Goal: Information Seeking & Learning: Learn about a topic

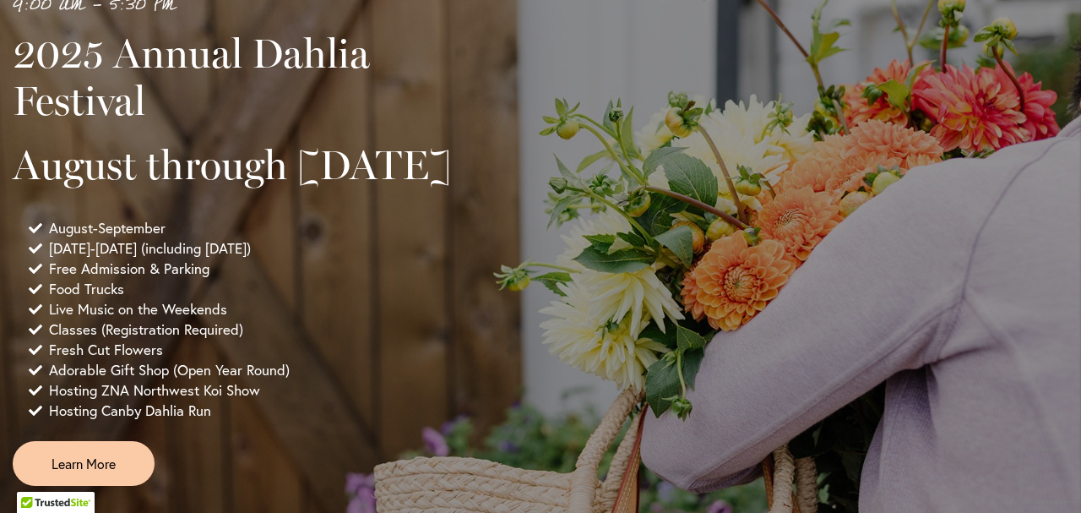
scroll to position [1124, 0]
click at [60, 278] on span "Free Admission & Parking" at bounding box center [129, 268] width 161 height 20
drag, startPoint x: 60, startPoint y: 317, endPoint x: 107, endPoint y: 313, distance: 47.4
click at [107, 278] on span "Free Admission & Parking" at bounding box center [129, 268] width 161 height 20
click at [61, 298] on span "Food Trucks" at bounding box center [86, 288] width 75 height 20
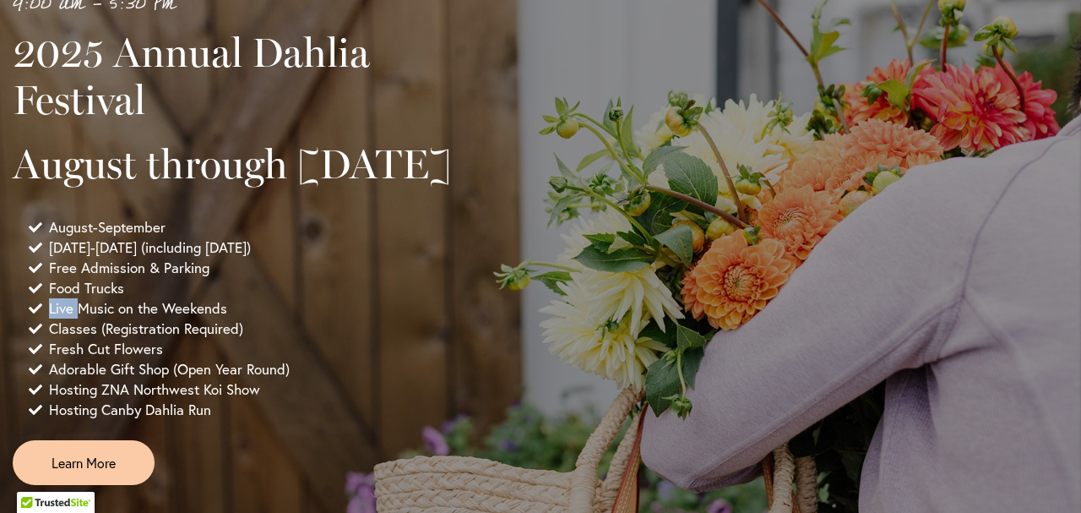
drag, startPoint x: 61, startPoint y: 340, endPoint x: 56, endPoint y: 362, distance: 22.5
click at [56, 362] on ul "August-September [DATE]-[DATE] (including [DATE]) Free Admission & Parking Food…" at bounding box center [245, 318] width 465 height 203
click at [56, 318] on span "Live Music on the Weekends" at bounding box center [138, 308] width 178 height 20
click at [55, 367] on ul "August-September [DATE]-[DATE] (including [DATE]) Free Admission & Parking Food…" at bounding box center [245, 318] width 465 height 203
click at [55, 339] on span "Classes (Registration Required)" at bounding box center [146, 328] width 194 height 20
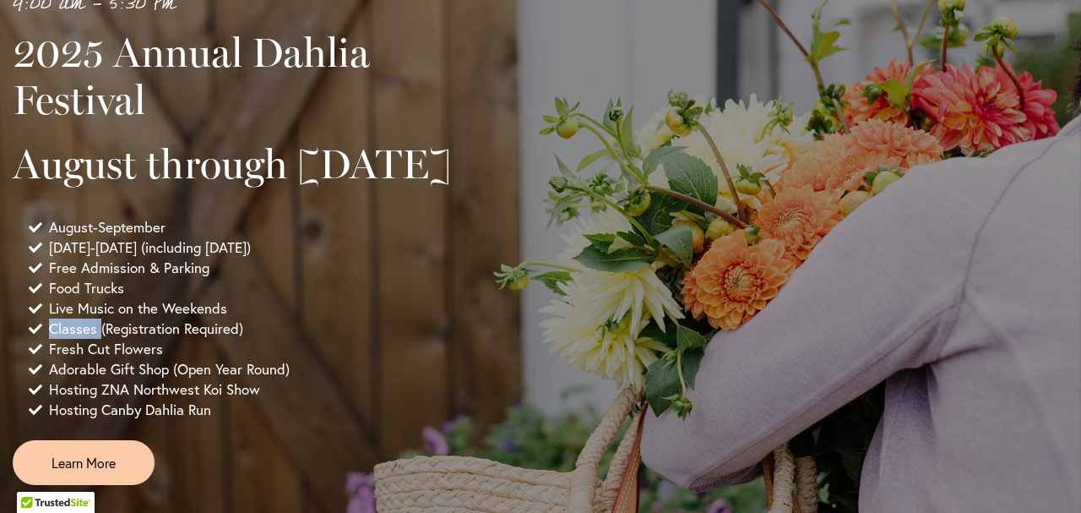
drag, startPoint x: 55, startPoint y: 374, endPoint x: 53, endPoint y: 386, distance: 11.9
click at [53, 339] on span "Classes (Registration Required)" at bounding box center [146, 328] width 194 height 20
drag, startPoint x: 53, startPoint y: 386, endPoint x: 55, endPoint y: 398, distance: 11.9
click at [55, 398] on ul "August-September [DATE]-[DATE] (including [DATE]) Free Admission & Parking Food…" at bounding box center [245, 318] width 465 height 203
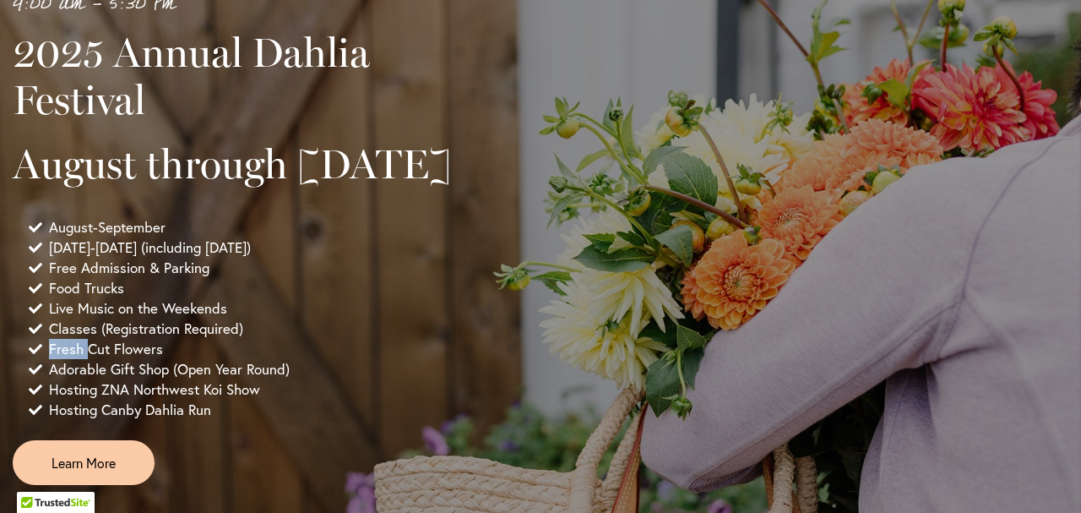
click at [55, 359] on span "Fresh Cut Flowers" at bounding box center [106, 349] width 114 height 20
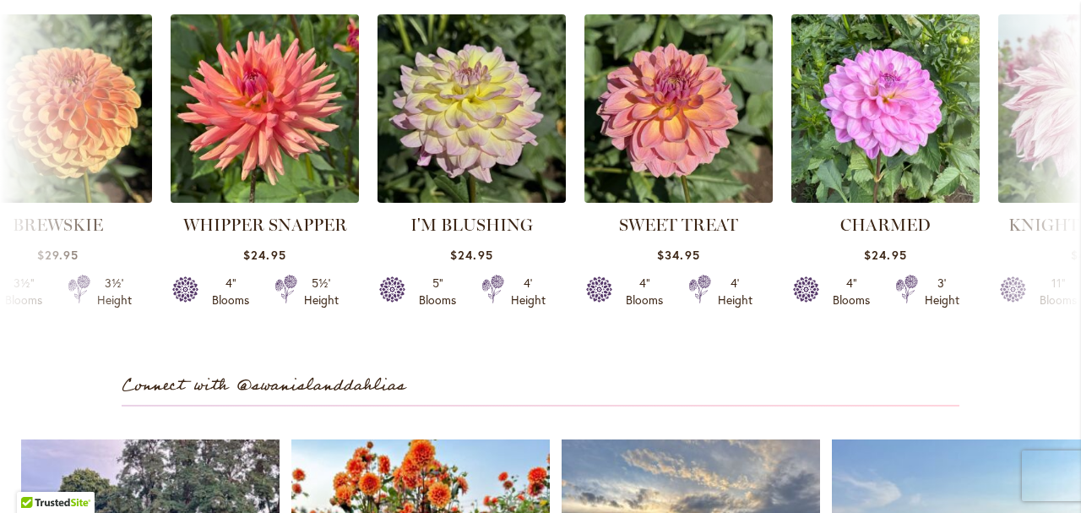
scroll to position [0, 1039]
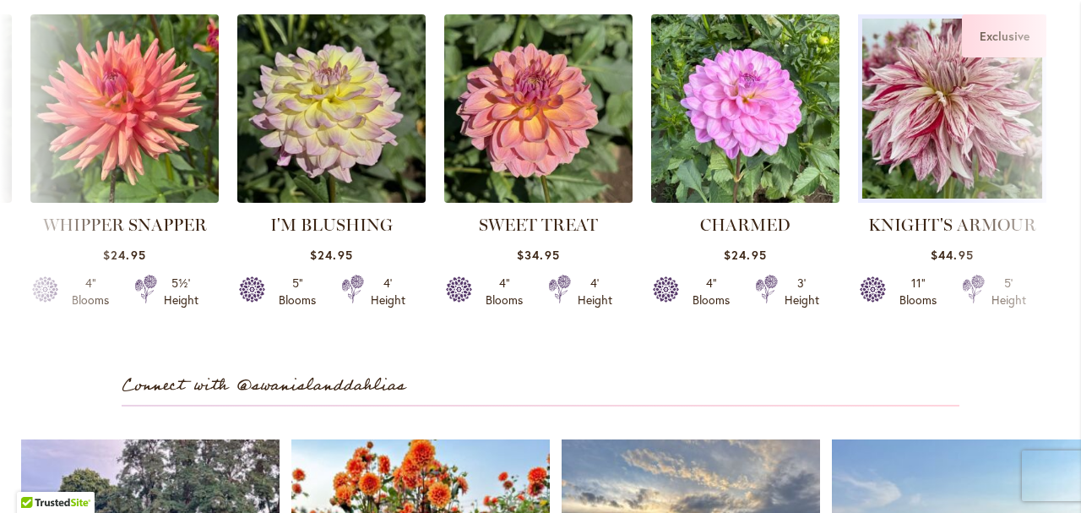
click at [918, 188] on img at bounding box center [952, 108] width 198 height 198
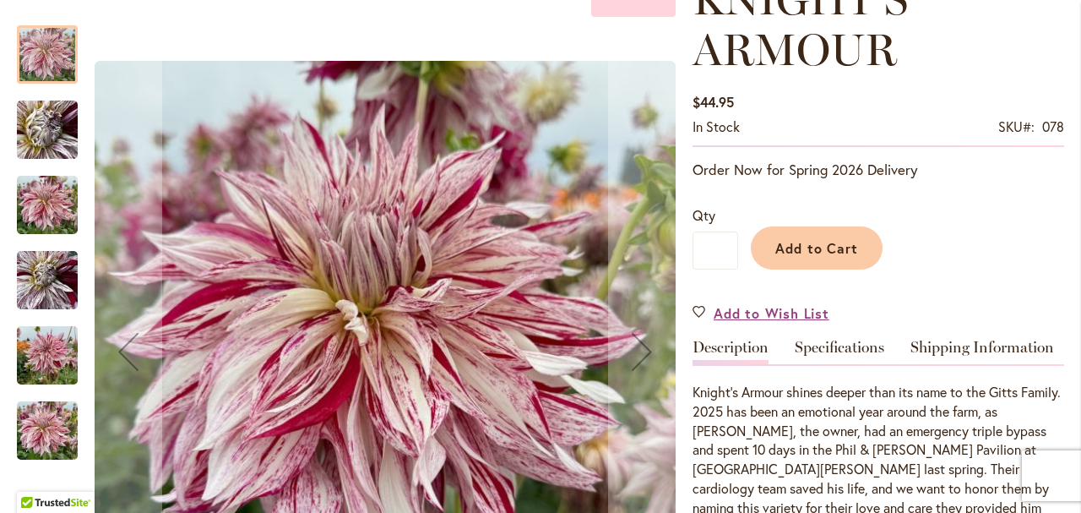
scroll to position [223, 0]
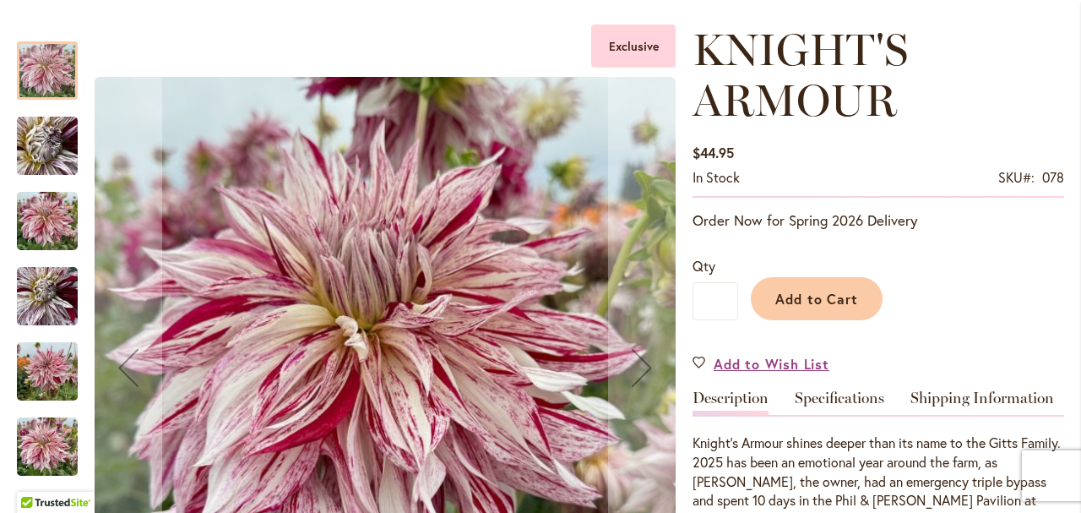
click at [47, 225] on img "KNIGHT'S ARMOUR" at bounding box center [47, 221] width 61 height 81
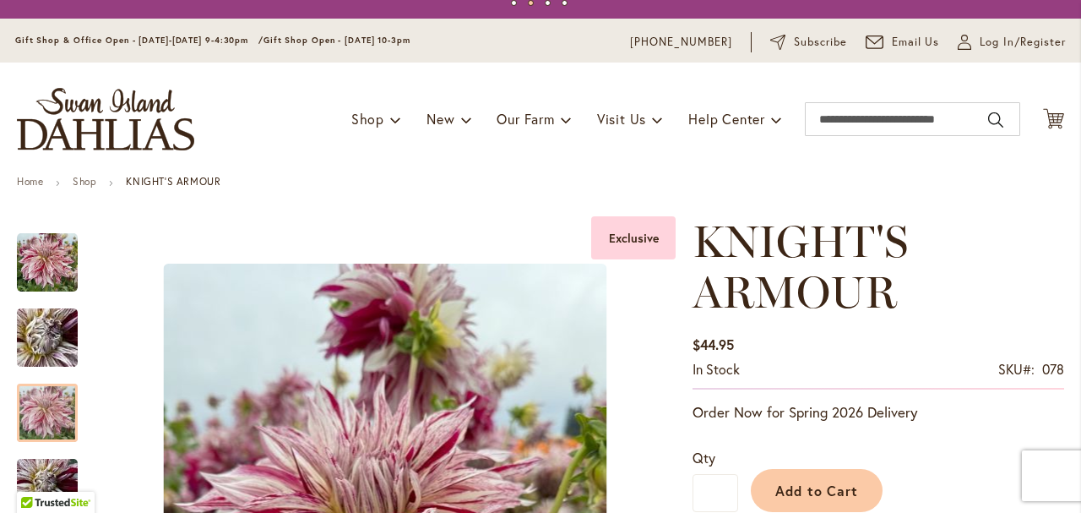
scroll to position [30, 0]
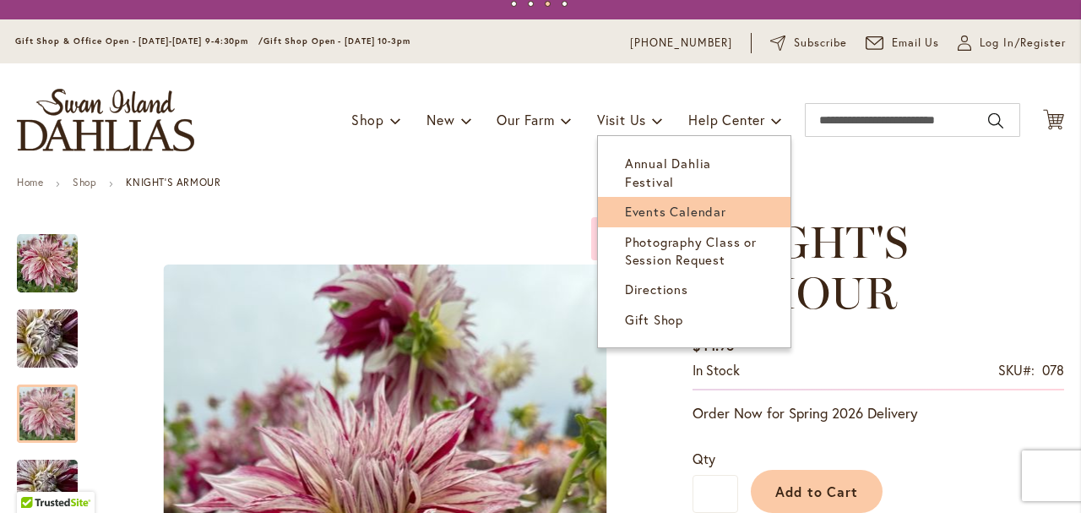
click at [647, 203] on span "Events Calendar" at bounding box center [675, 211] width 101 height 17
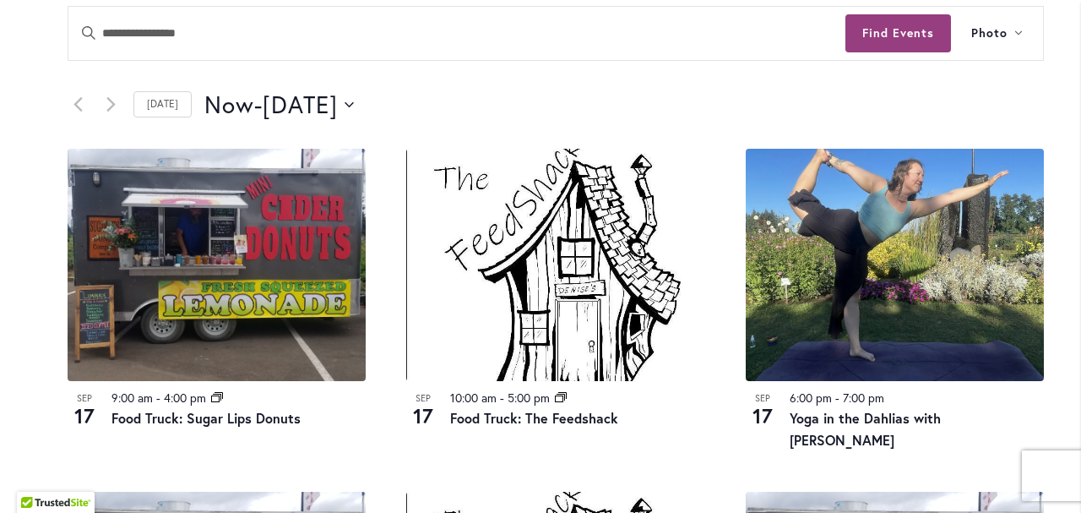
scroll to position [774, 0]
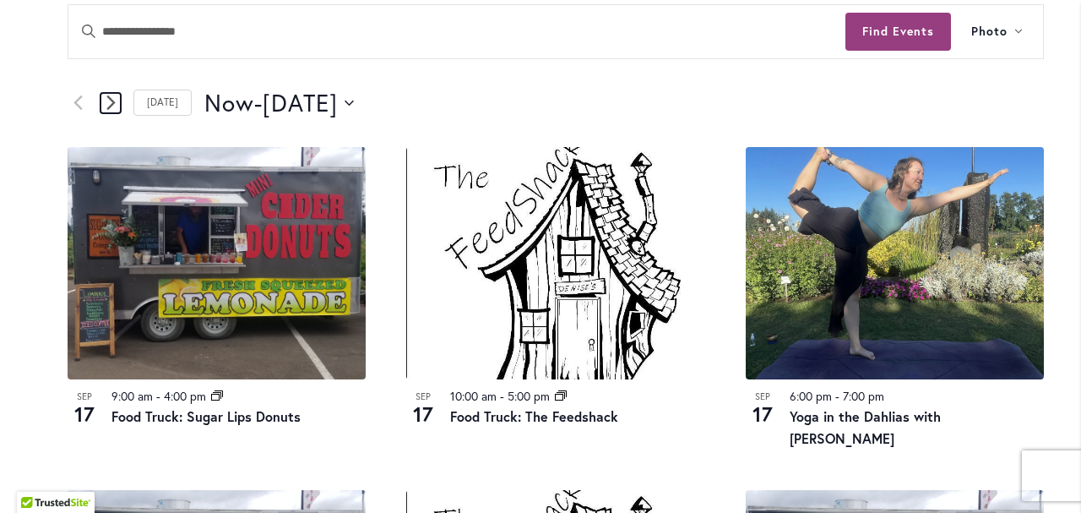
click at [111, 106] on icon "Next Events" at bounding box center [110, 102] width 8 height 14
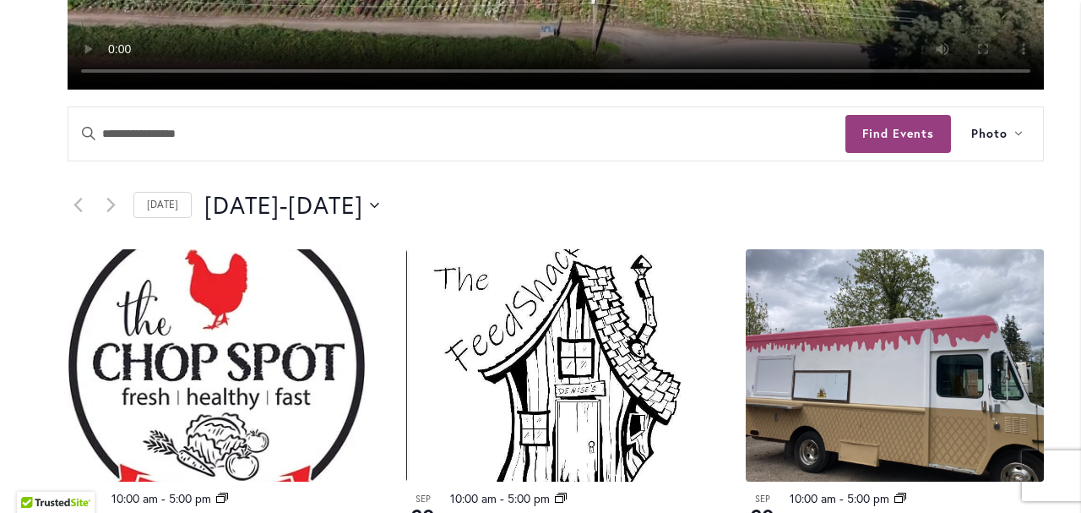
scroll to position [656, 0]
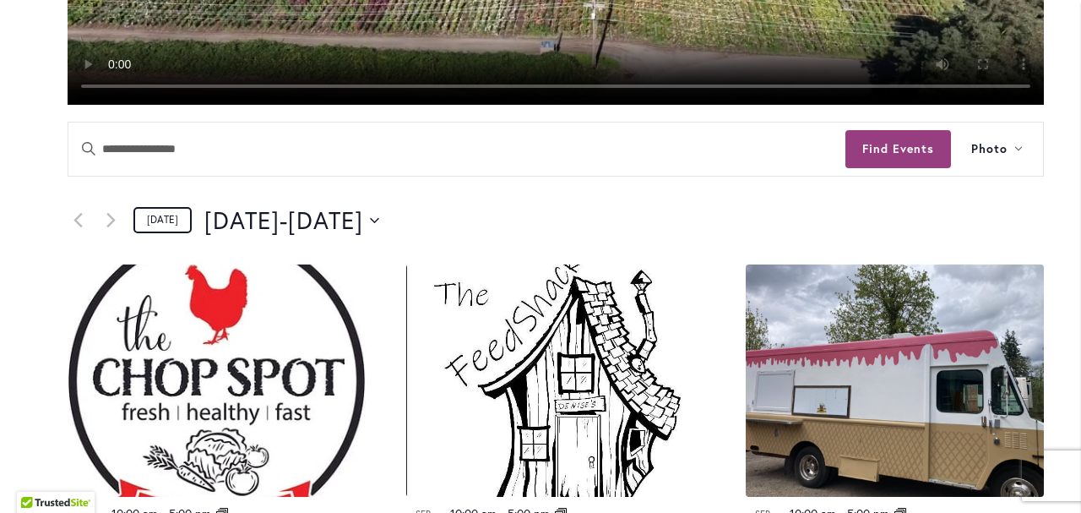
click at [160, 224] on link "Today" at bounding box center [162, 220] width 58 height 26
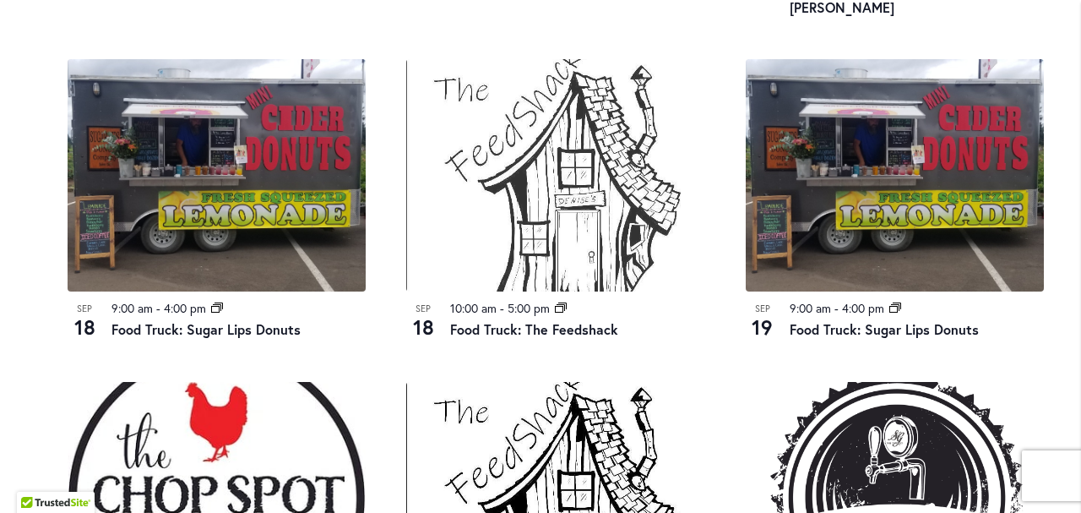
scroll to position [1206, 0]
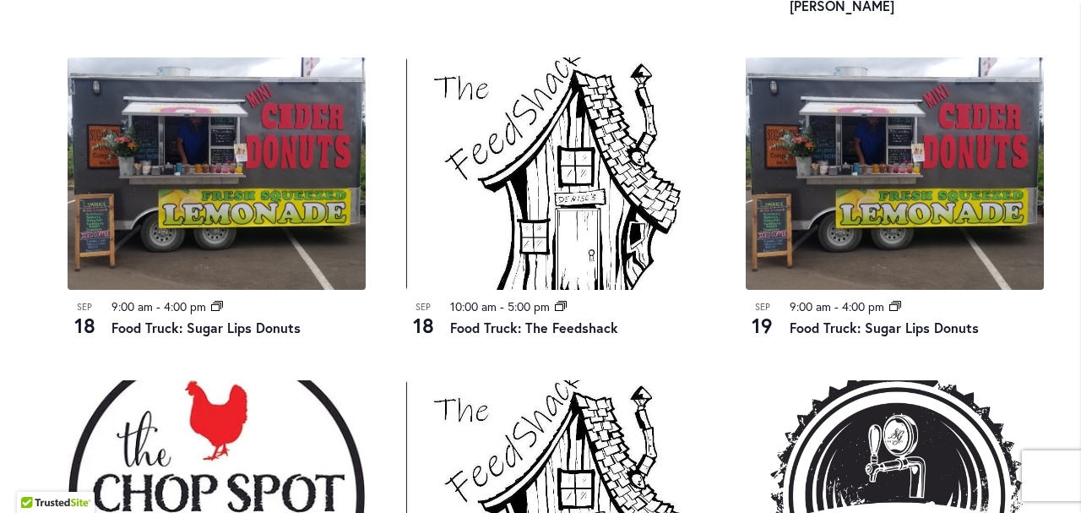
click at [720, 343] on div "Sep 17 9:00 am - 4:00 pm Event Series Food Truck: Sugar Lips Donuts Sep 17 10:0…" at bounding box center [555, 379] width 1017 height 1331
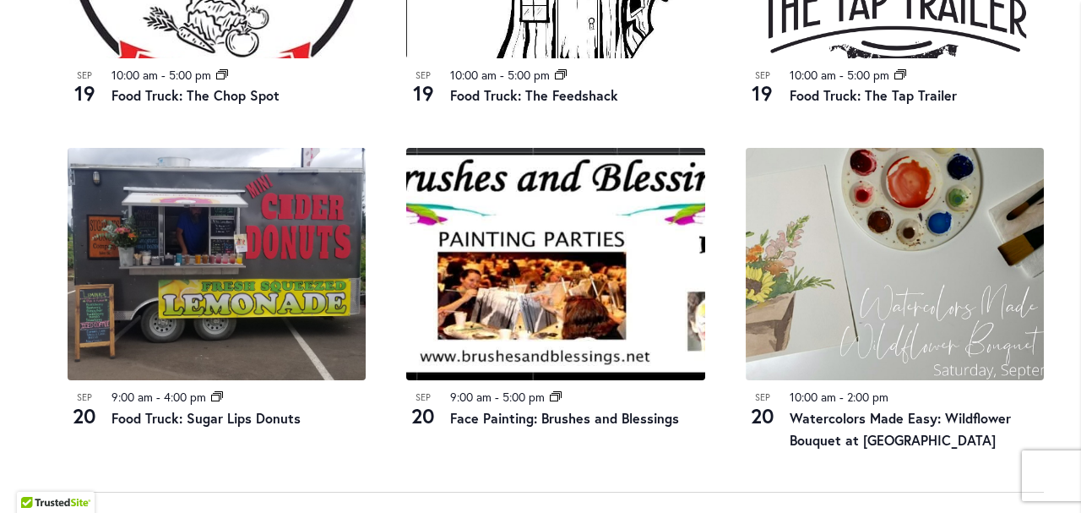
scroll to position [1766, 0]
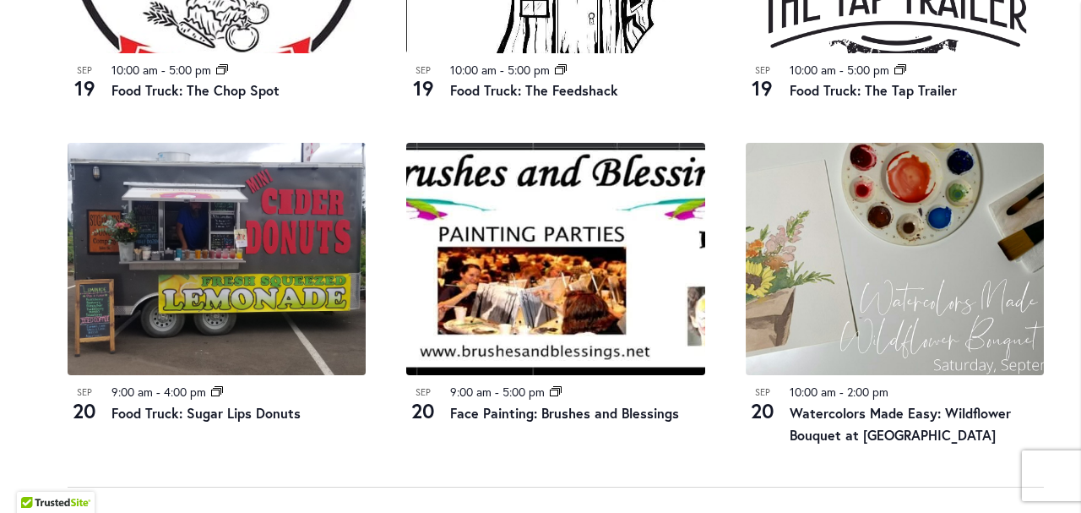
click at [720, 343] on article "Sep 20 9:00 am - 5:00 pm Event Series Face Painting: Brushes and Blessings" at bounding box center [555, 294] width 339 height 302
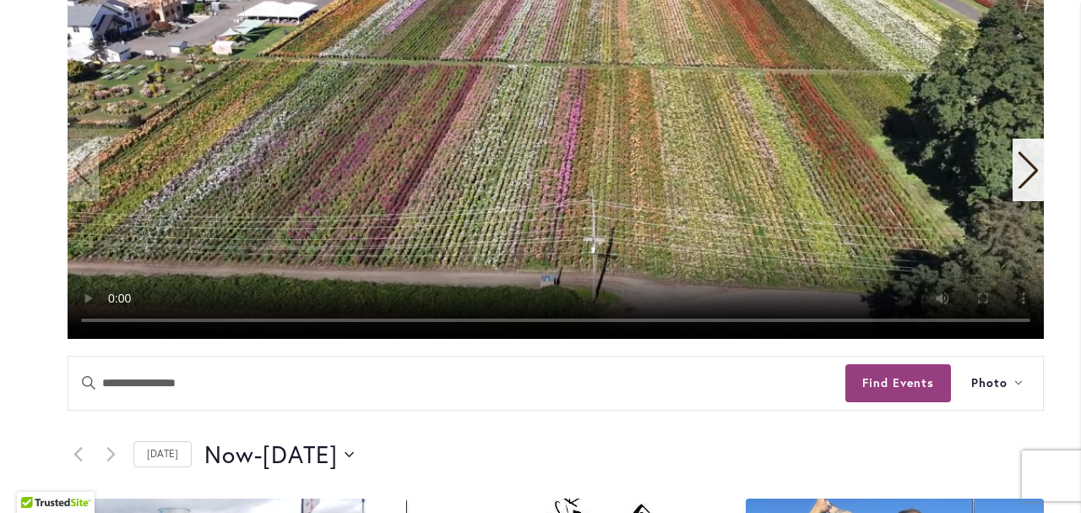
scroll to position [189, 0]
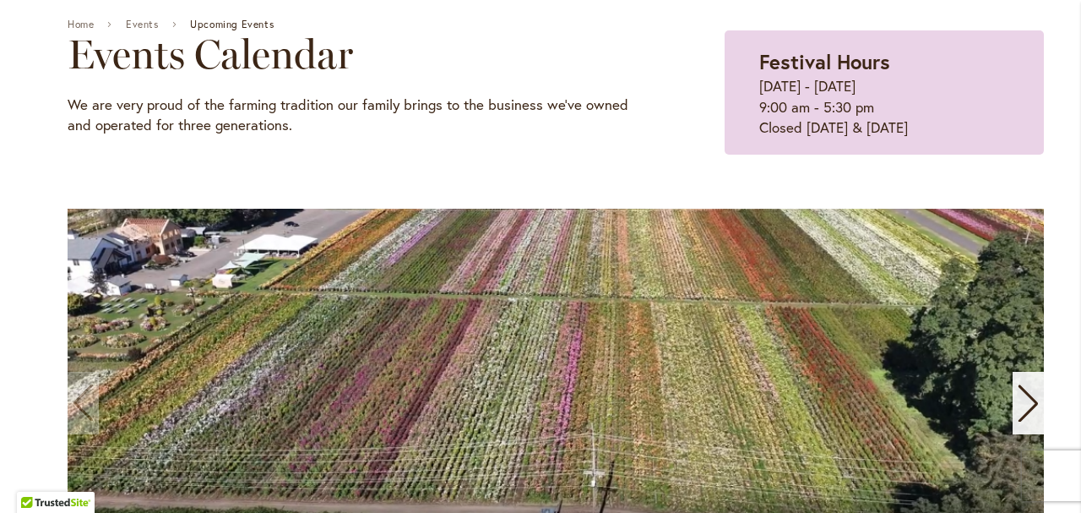
click at [131, 37] on h2 "Events Calendar" at bounding box center [354, 53] width 573 height 47
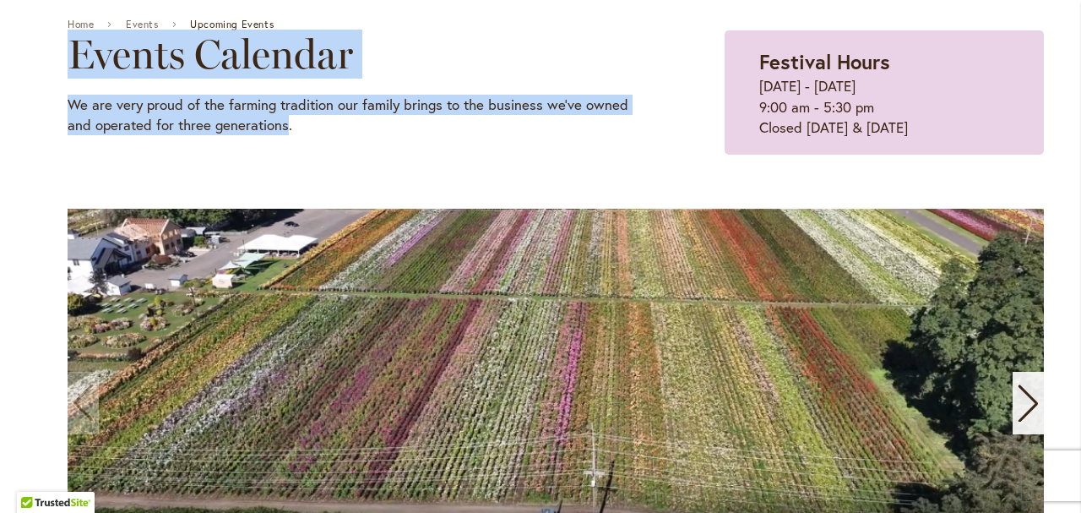
drag, startPoint x: 131, startPoint y: 37, endPoint x: 269, endPoint y: 128, distance: 165.2
click at [269, 128] on div "Events Calendar We are very proud of the farming tradition our family brings to…" at bounding box center [354, 83] width 573 height 106
click at [269, 128] on p "We are very proud of the farming tradition our family brings to the business we…" at bounding box center [354, 115] width 573 height 41
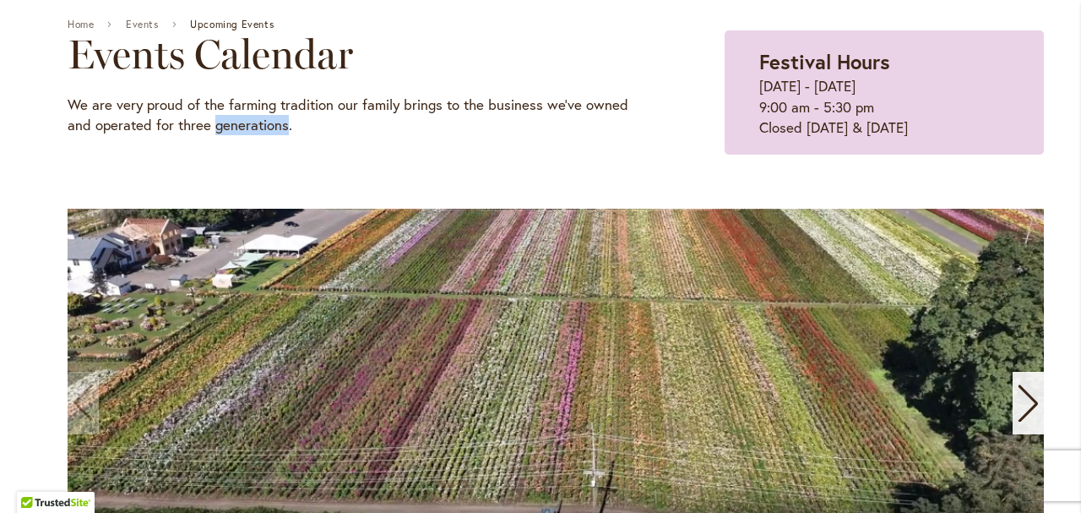
click at [269, 128] on p "We are very proud of the farming tradition our family brings to the business we…" at bounding box center [354, 115] width 573 height 41
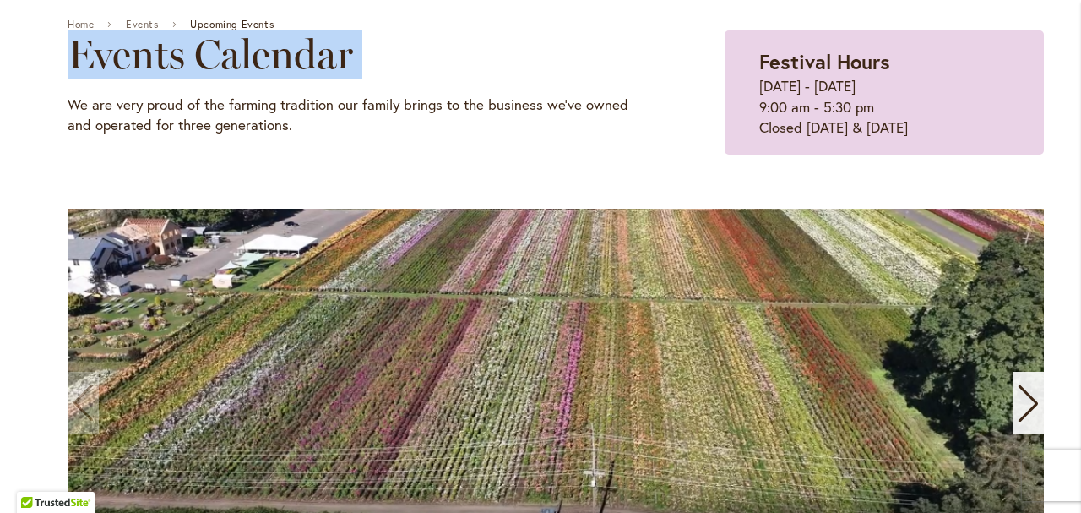
drag, startPoint x: 269, startPoint y: 128, endPoint x: 116, endPoint y: 53, distance: 170.4
click at [116, 53] on div "Events Calendar We are very proud of the farming tradition our family brings to…" at bounding box center [354, 83] width 573 height 106
click at [116, 53] on h2 "Events Calendar" at bounding box center [354, 53] width 573 height 47
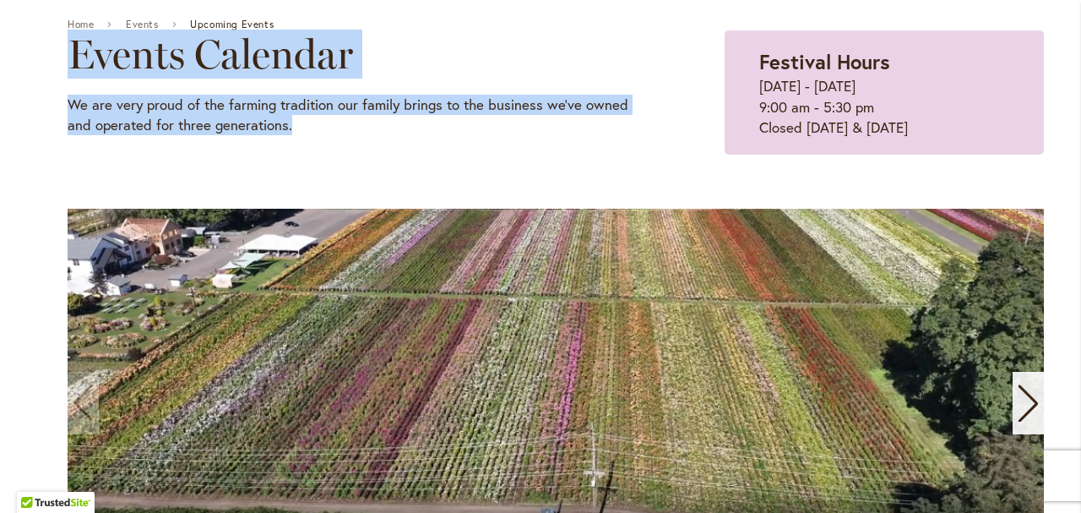
drag, startPoint x: 116, startPoint y: 53, endPoint x: 300, endPoint y: 122, distance: 196.8
click at [300, 122] on div "Events Calendar We are very proud of the farming tradition our family brings to…" at bounding box center [354, 83] width 573 height 106
click at [300, 122] on p "We are very proud of the farming tradition our family brings to the business we…" at bounding box center [354, 115] width 573 height 41
drag, startPoint x: 300, startPoint y: 122, endPoint x: 93, endPoint y: 57, distance: 217.2
click at [93, 57] on div "Events Calendar We are very proud of the farming tradition our family brings to…" at bounding box center [354, 83] width 573 height 106
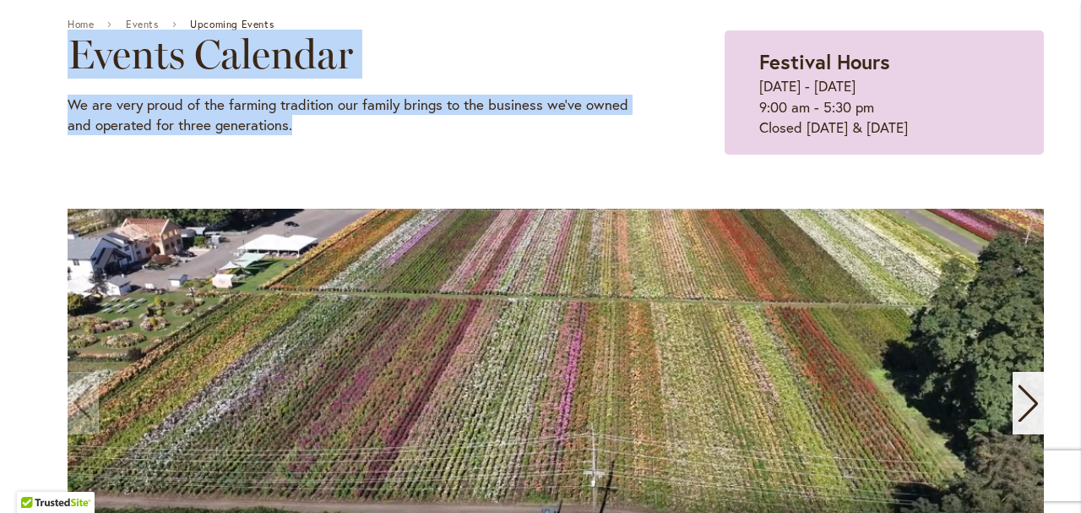
click at [93, 57] on h2 "Events Calendar" at bounding box center [354, 53] width 573 height 47
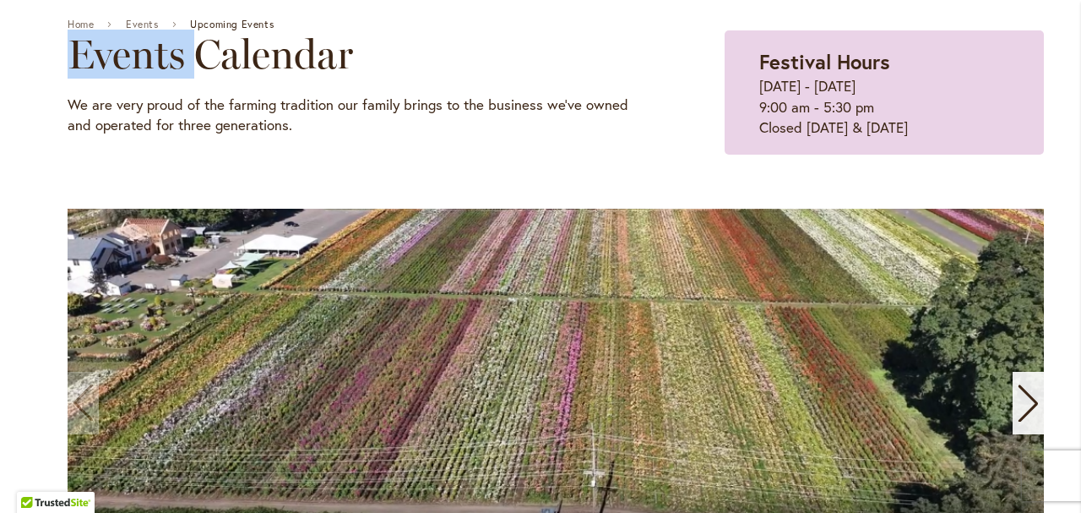
click at [93, 57] on h2 "Events Calendar" at bounding box center [354, 53] width 573 height 47
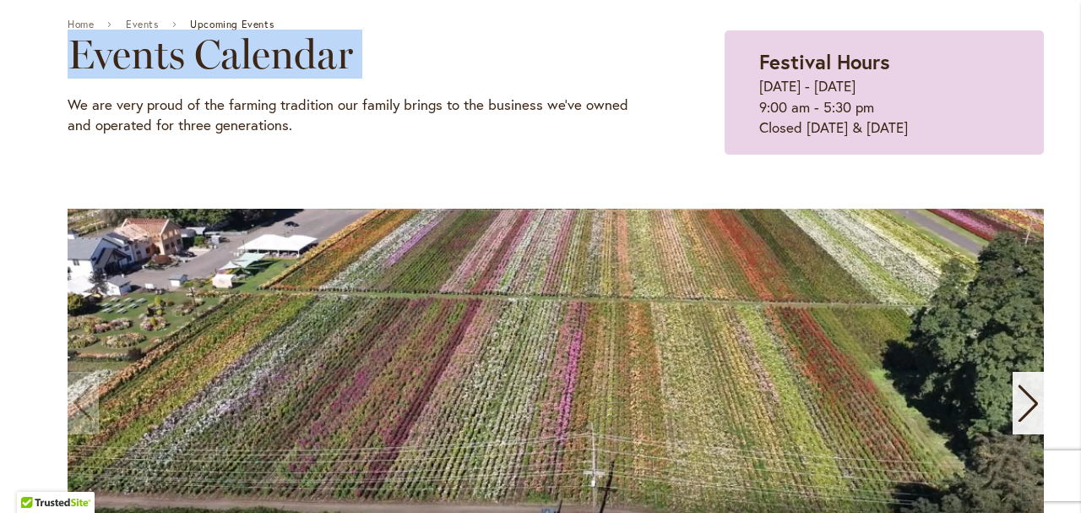
drag, startPoint x: 93, startPoint y: 57, endPoint x: 270, endPoint y: 129, distance: 191.7
click at [270, 129] on div "Events Calendar We are very proud of the farming tradition our family brings to…" at bounding box center [354, 83] width 573 height 106
click at [270, 129] on p "We are very proud of the farming tradition our family brings to the business we…" at bounding box center [354, 115] width 573 height 41
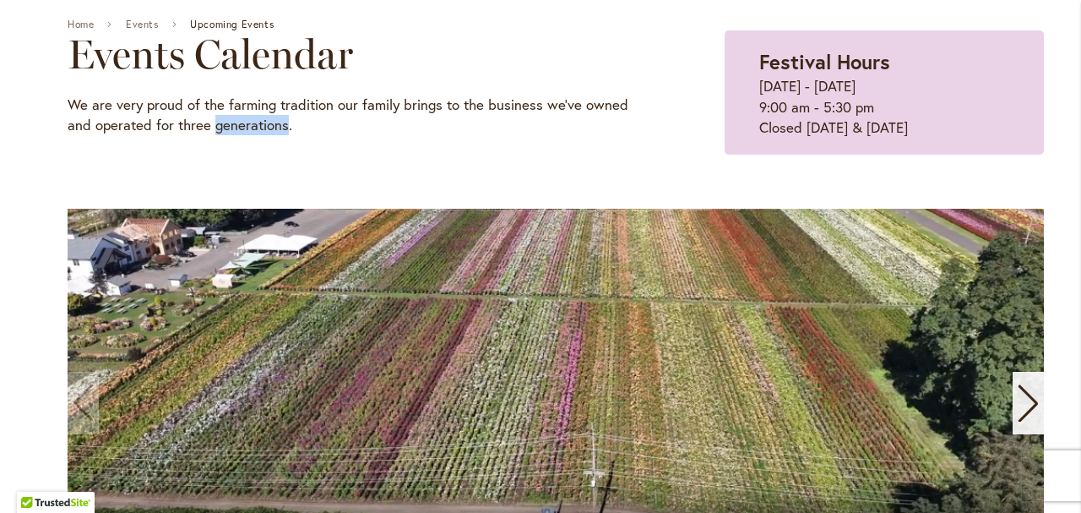
click at [270, 129] on p "We are very proud of the farming tradition our family brings to the business we…" at bounding box center [354, 115] width 573 height 41
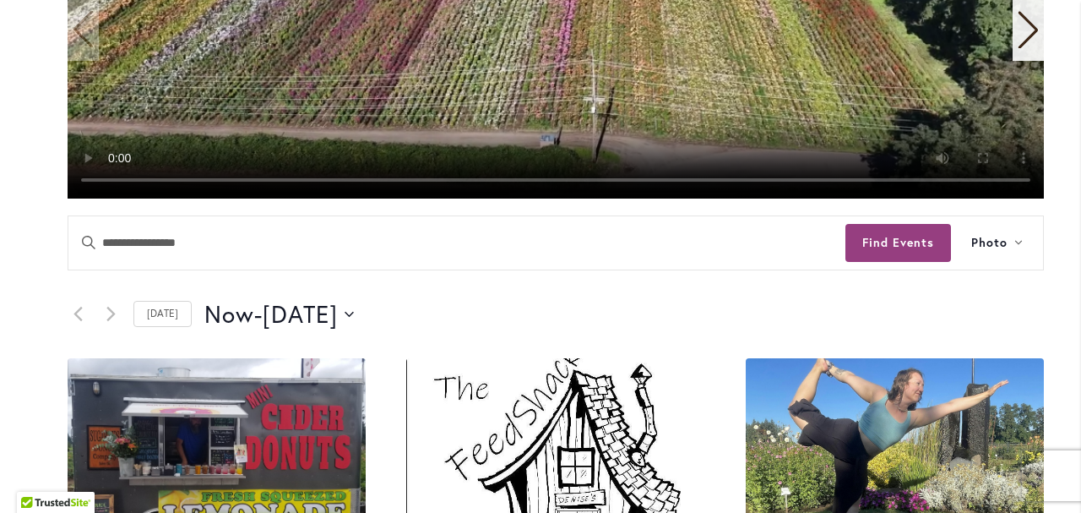
scroll to position [821, 0]
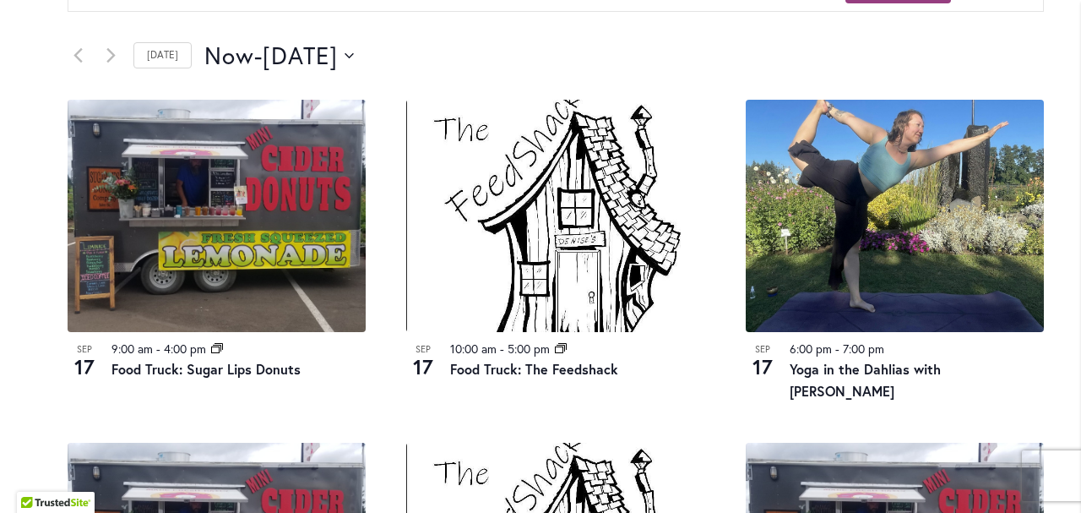
click at [0, 181] on div "Skip to Content Gift Shop & Office Open - Monday-Friday 9-4:30pm / Gift Shop Op…" at bounding box center [540, 509] width 1081 height 2561
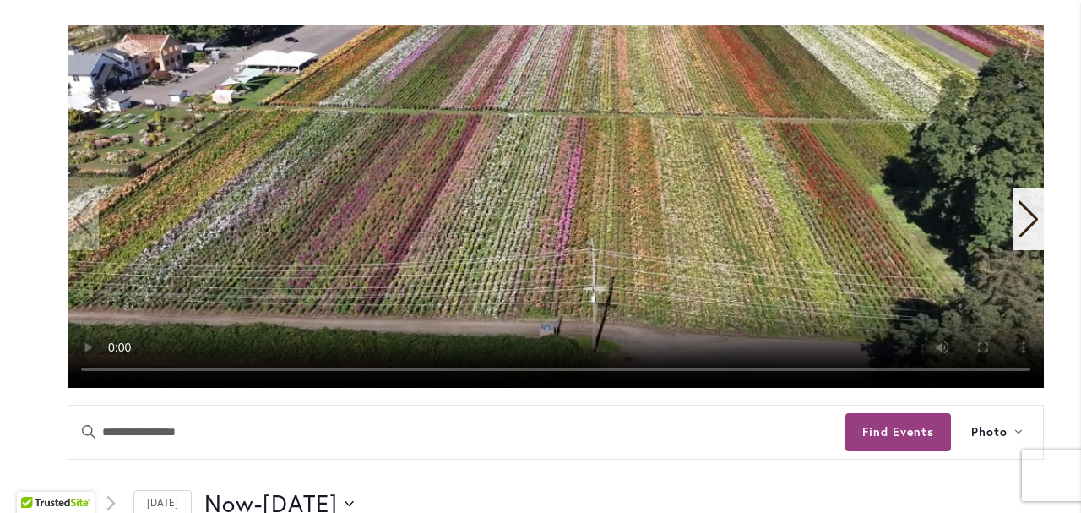
scroll to position [384, 0]
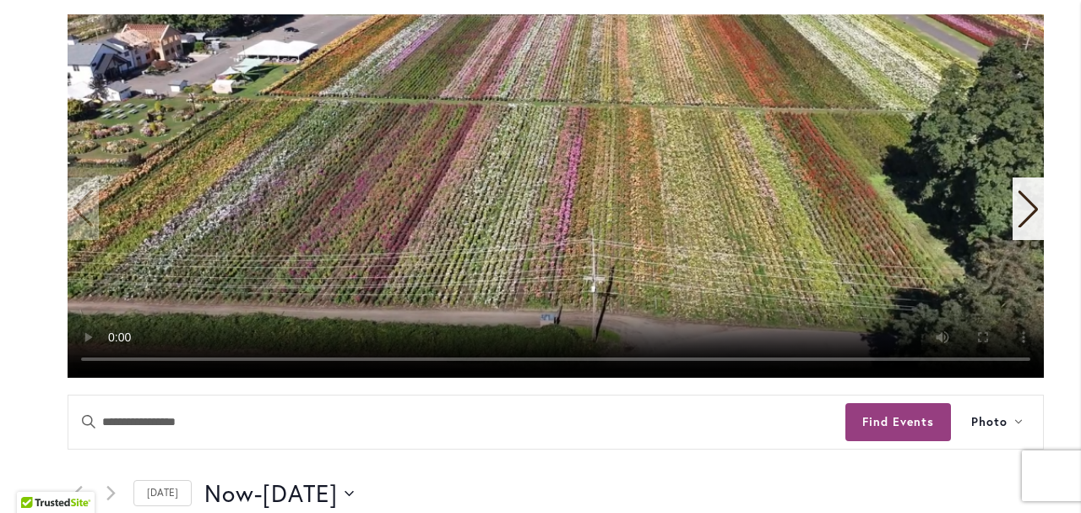
click at [1030, 220] on icon "Next slide" at bounding box center [1028, 208] width 23 height 37
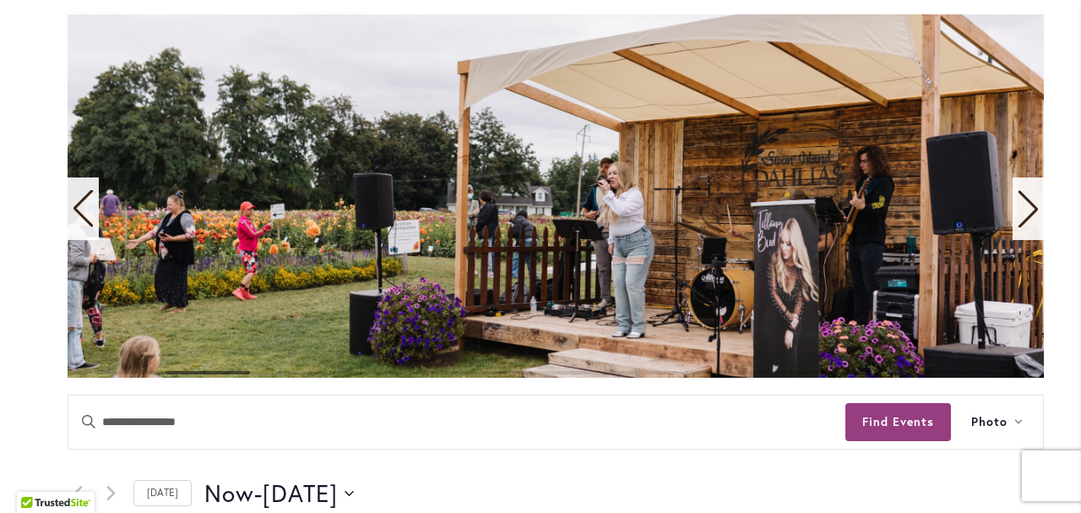
click at [1030, 220] on icon "Next slide" at bounding box center [1028, 208] width 23 height 37
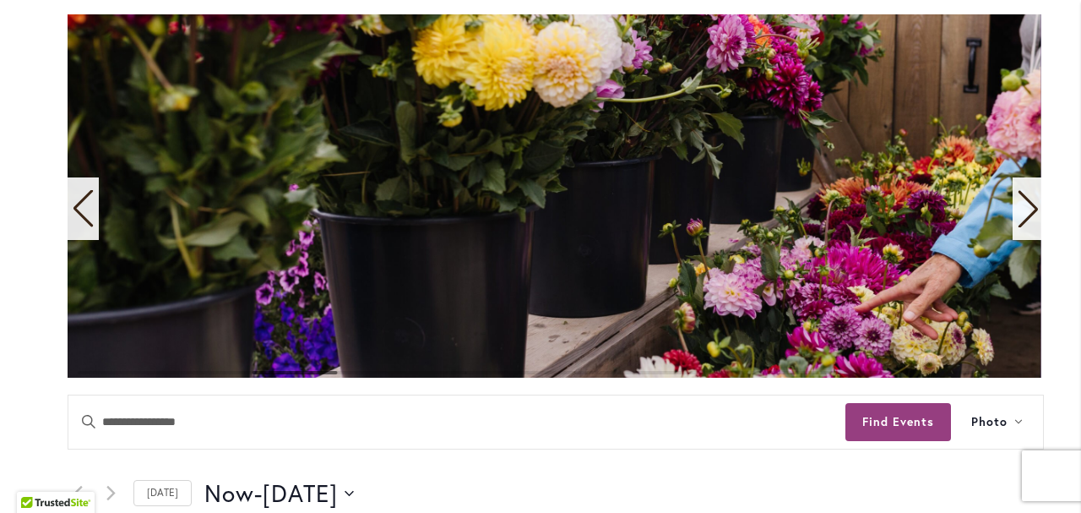
click at [1030, 224] on icon "Next slide" at bounding box center [1028, 208] width 23 height 37
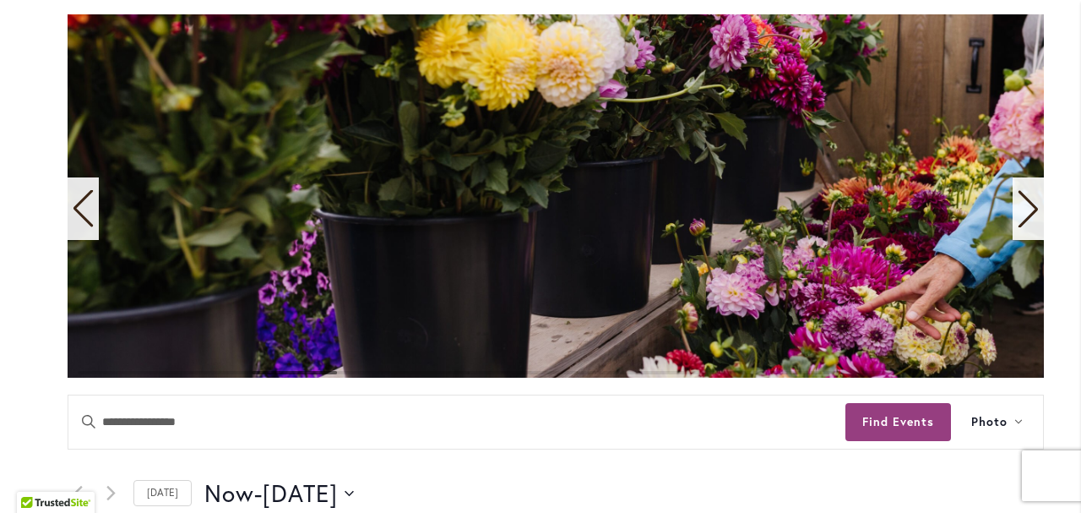
click at [1030, 224] on icon "Next slide" at bounding box center [1028, 208] width 23 height 37
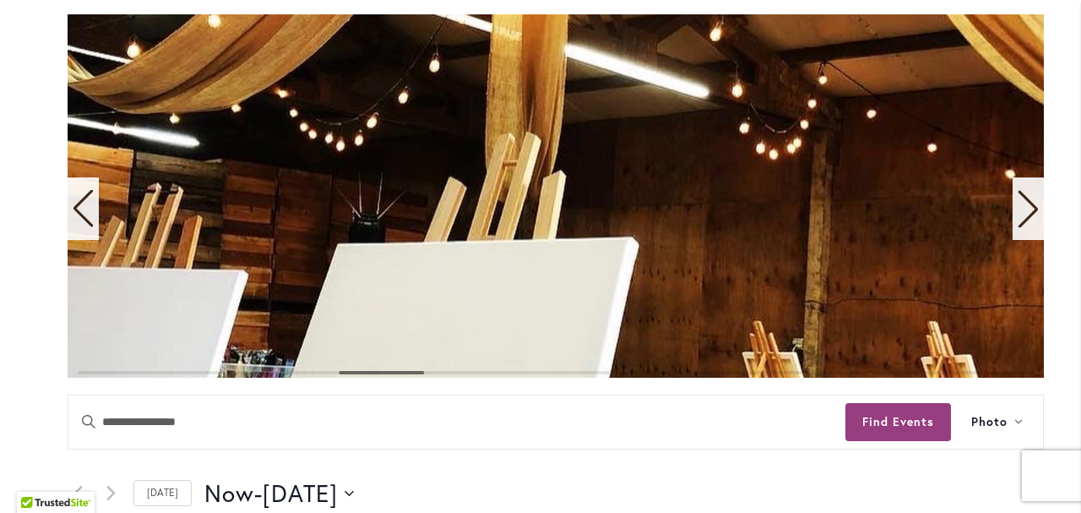
click at [1030, 224] on icon "Next slide" at bounding box center [1028, 208] width 23 height 37
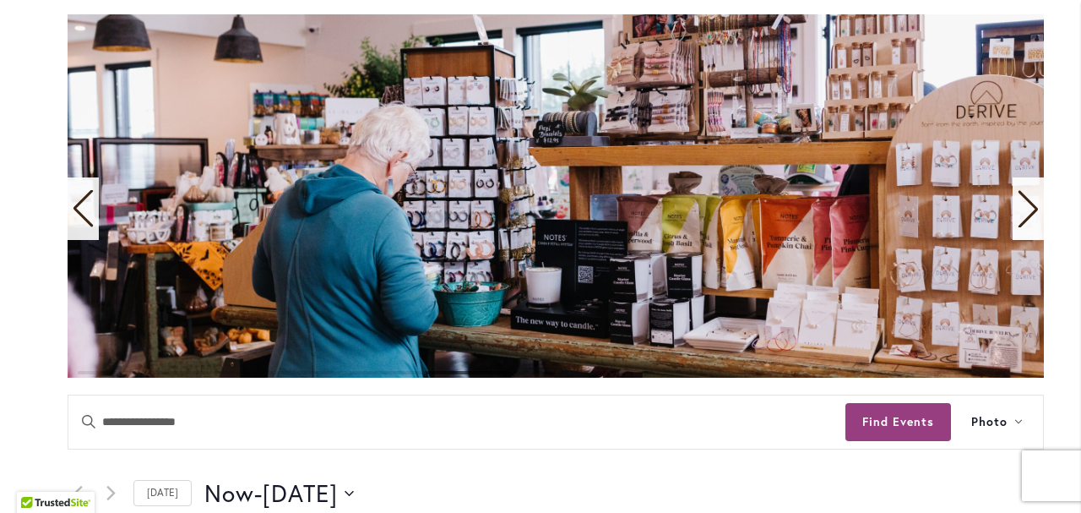
click at [1030, 224] on icon "Next slide" at bounding box center [1028, 208] width 23 height 37
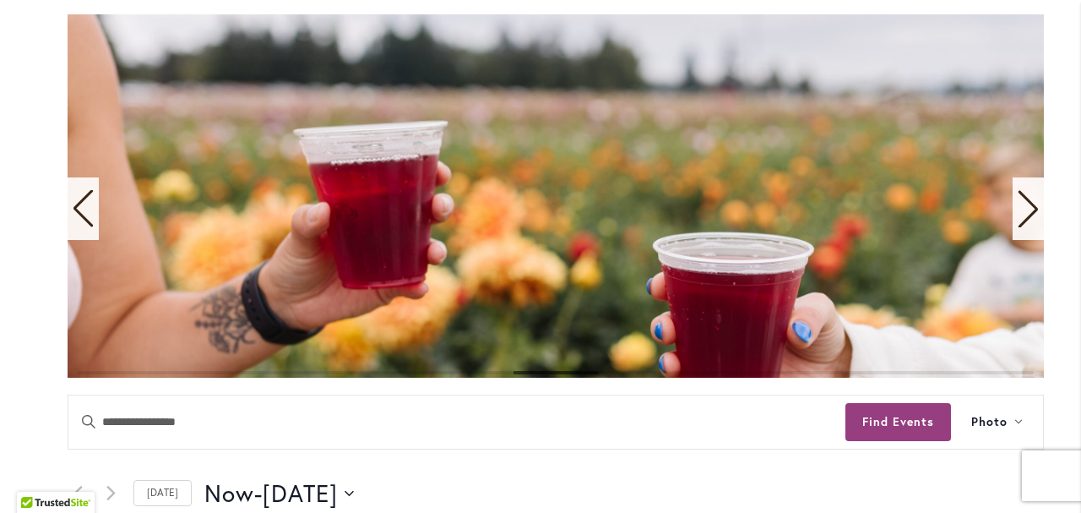
click at [1030, 224] on icon "Next slide" at bounding box center [1028, 208] width 23 height 37
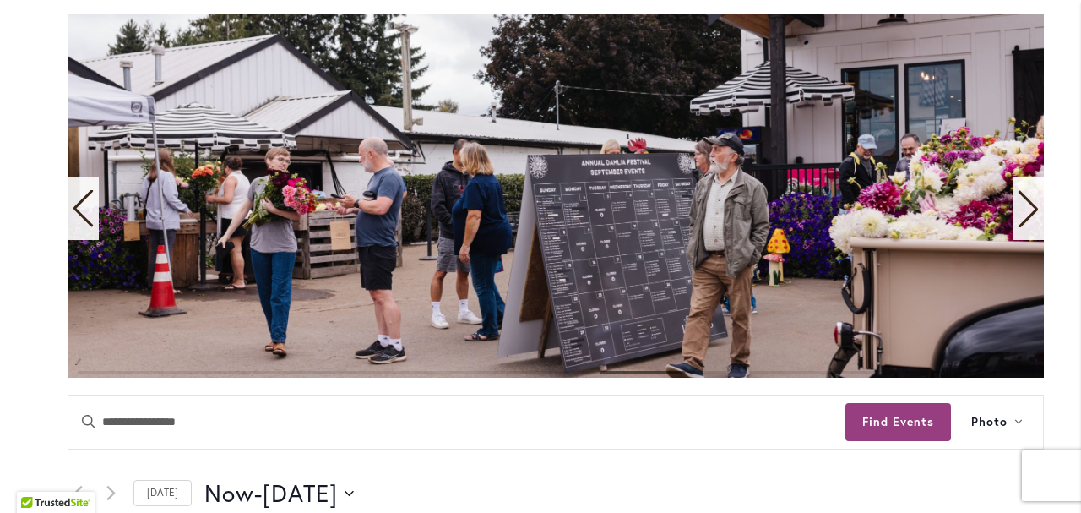
click at [1030, 224] on icon "Next slide" at bounding box center [1028, 208] width 23 height 37
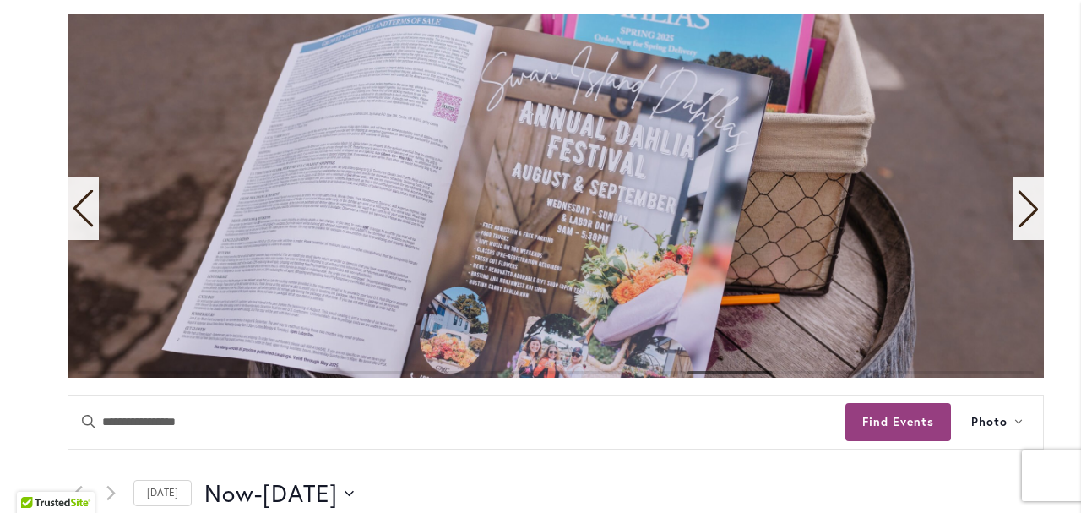
click at [1030, 224] on icon "Next slide" at bounding box center [1028, 208] width 23 height 37
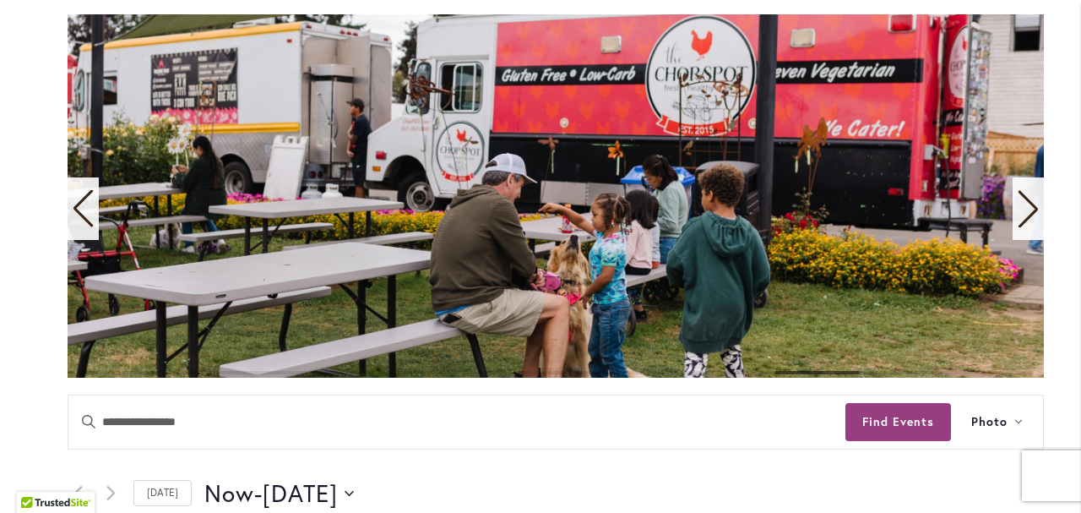
click at [1030, 224] on icon "Next slide" at bounding box center [1028, 208] width 23 height 37
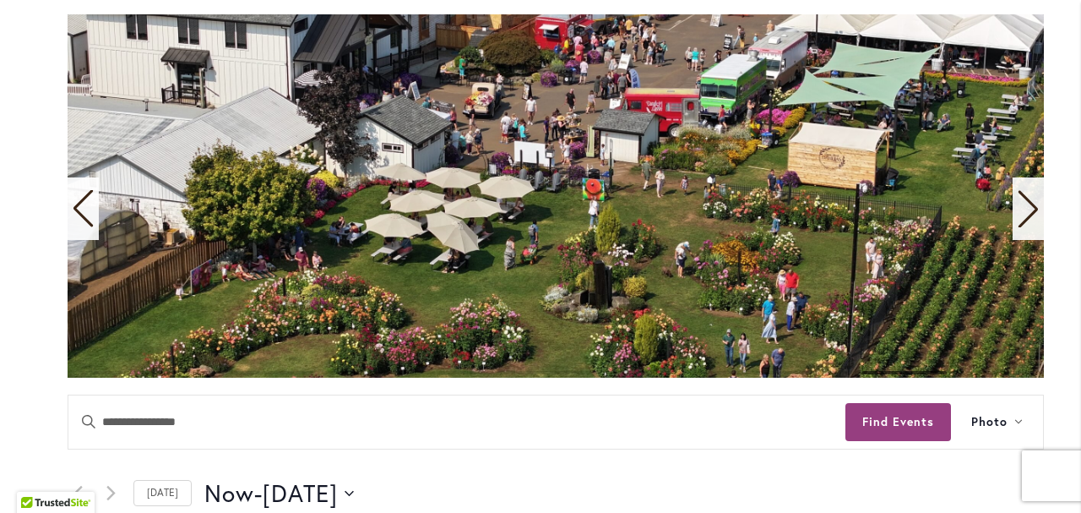
click at [1030, 224] on icon "Next slide" at bounding box center [1028, 208] width 23 height 37
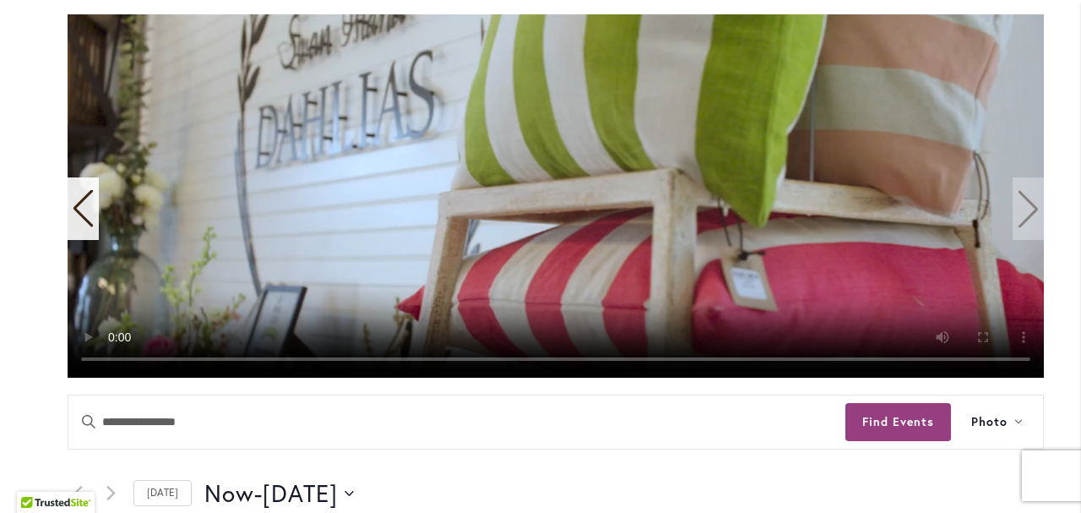
click at [84, 225] on icon "Previous slide" at bounding box center [83, 208] width 23 height 37
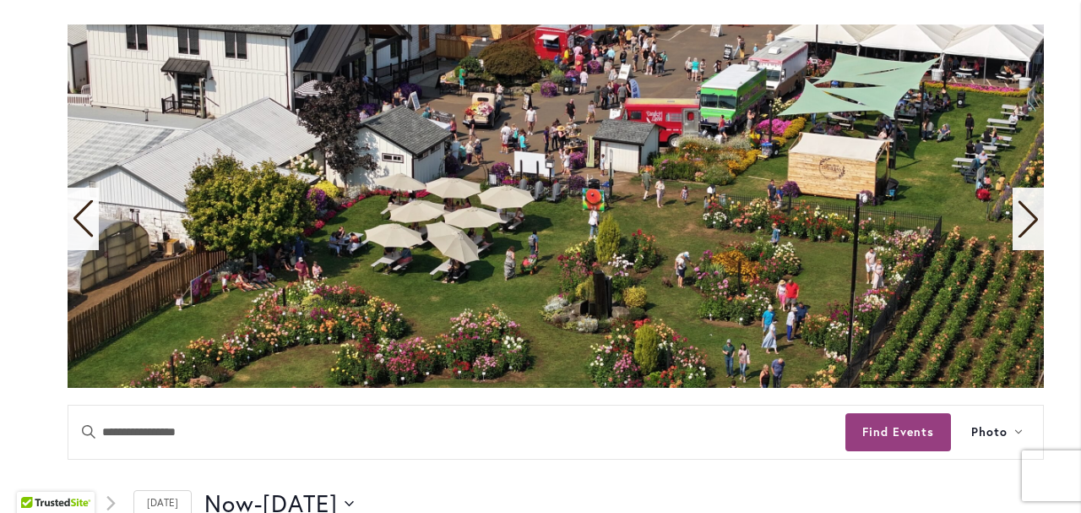
scroll to position [372, 0]
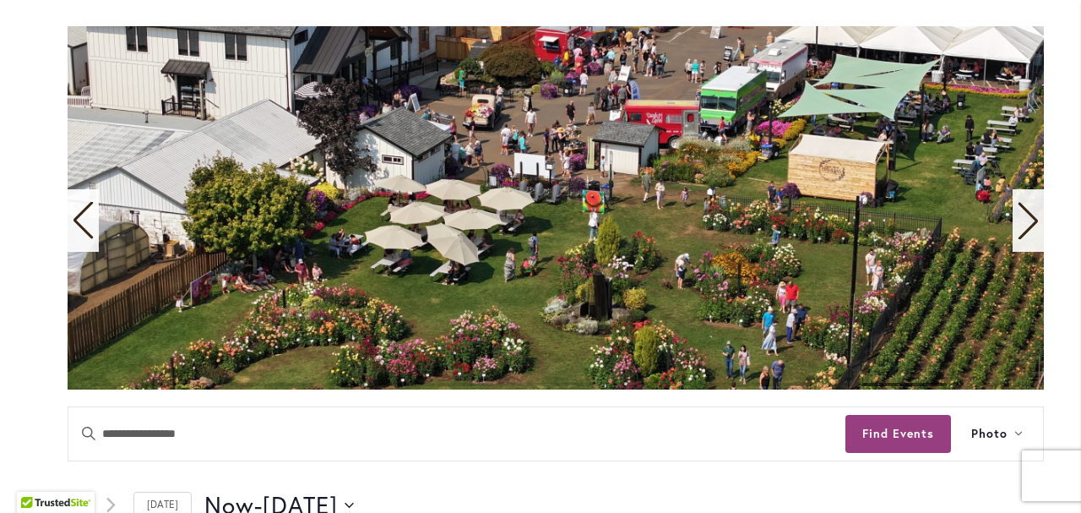
click at [1025, 220] on icon "Next slide" at bounding box center [1028, 220] width 23 height 37
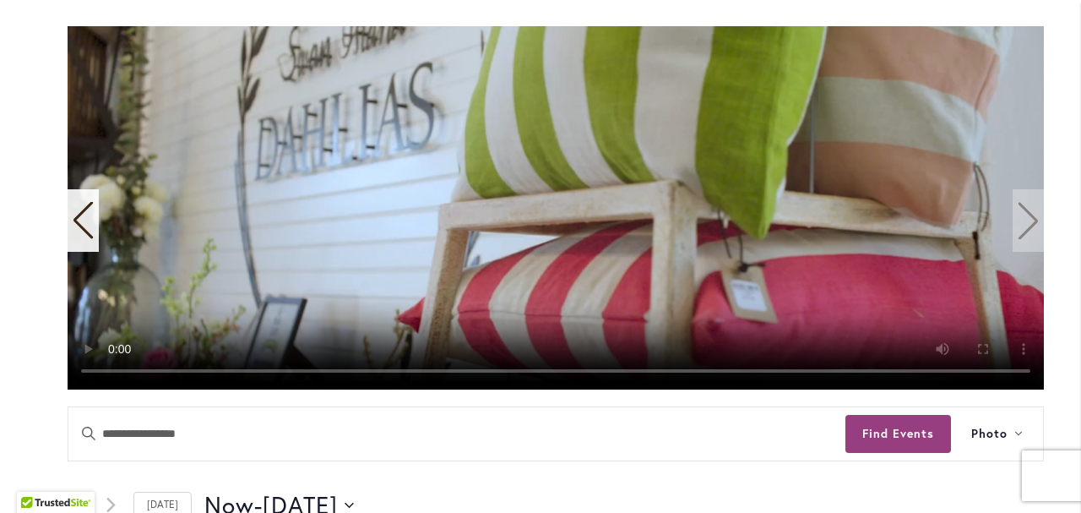
click at [78, 237] on icon "Previous slide" at bounding box center [83, 220] width 23 height 37
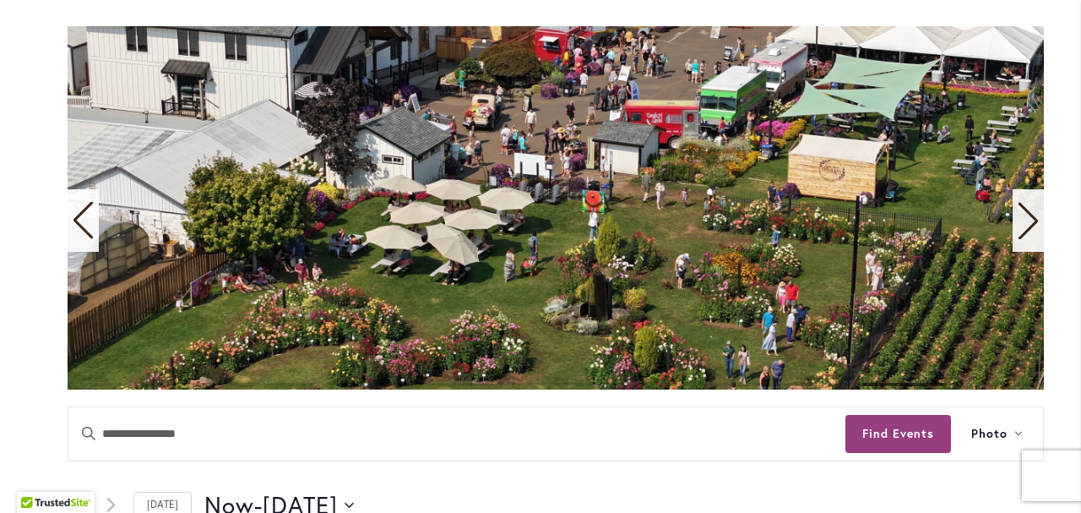
click at [78, 237] on icon "Previous slide" at bounding box center [83, 220] width 23 height 37
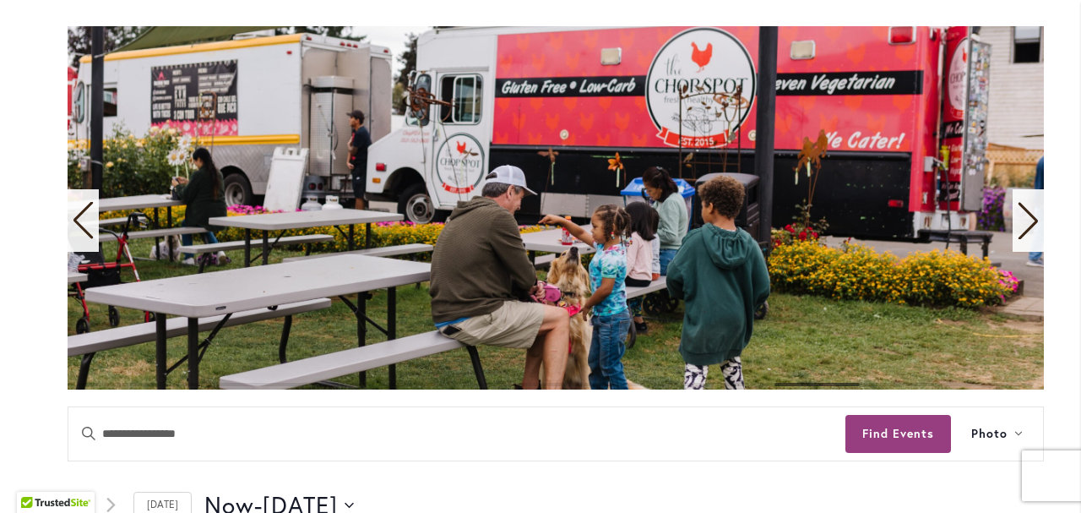
click at [78, 237] on icon "Previous slide" at bounding box center [83, 220] width 23 height 37
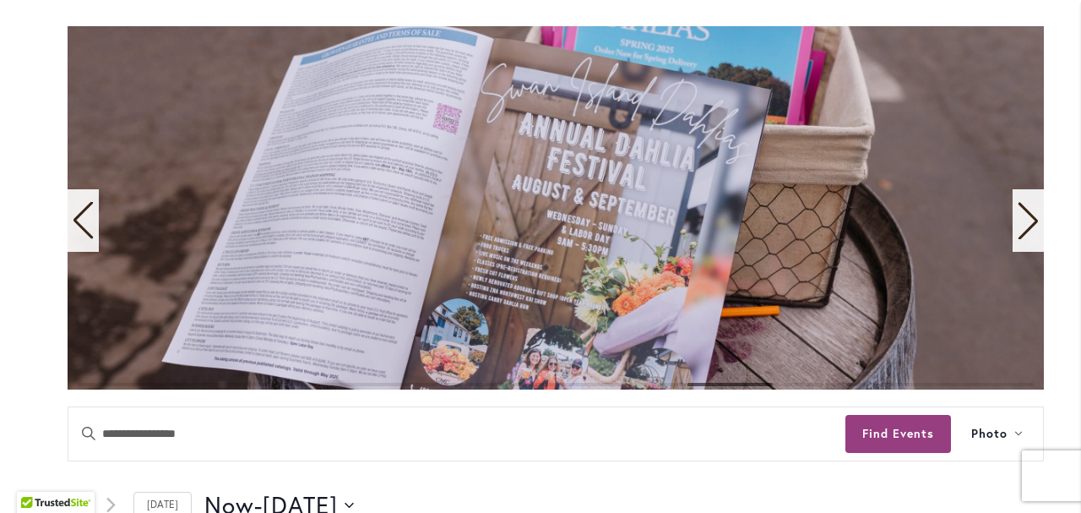
click at [78, 237] on icon "Previous slide" at bounding box center [83, 220] width 23 height 37
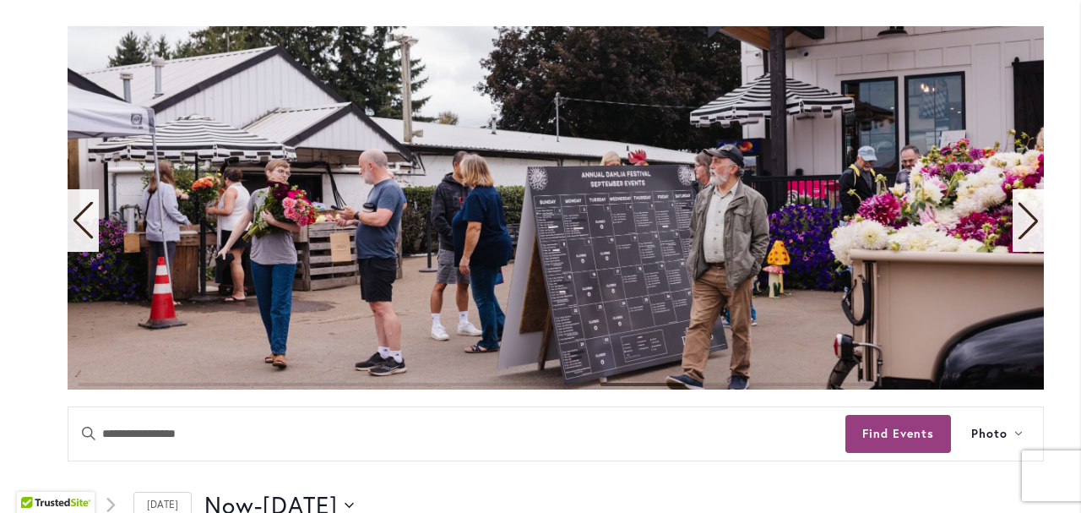
click at [78, 237] on icon "Previous slide" at bounding box center [83, 220] width 23 height 37
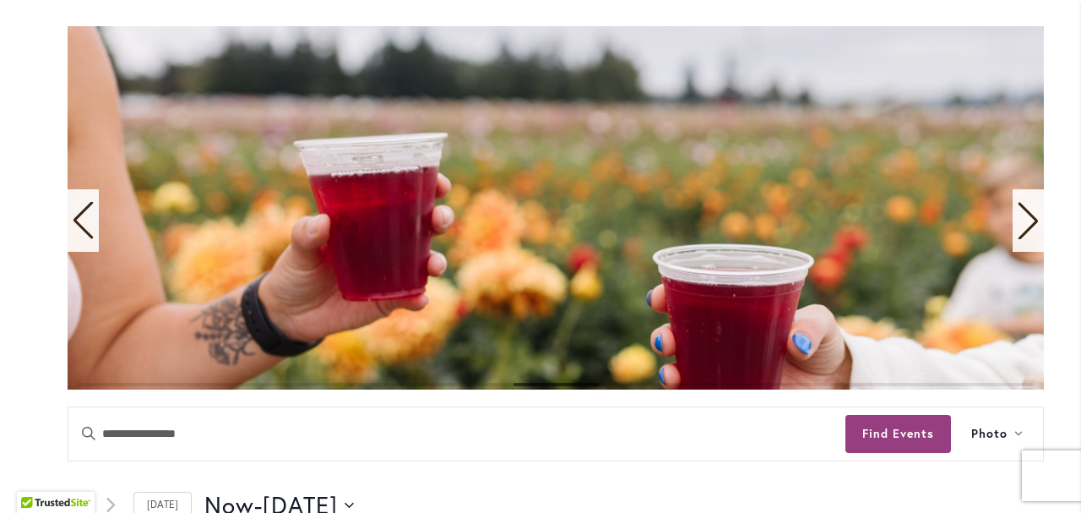
click at [78, 237] on icon "Previous slide" at bounding box center [83, 220] width 23 height 37
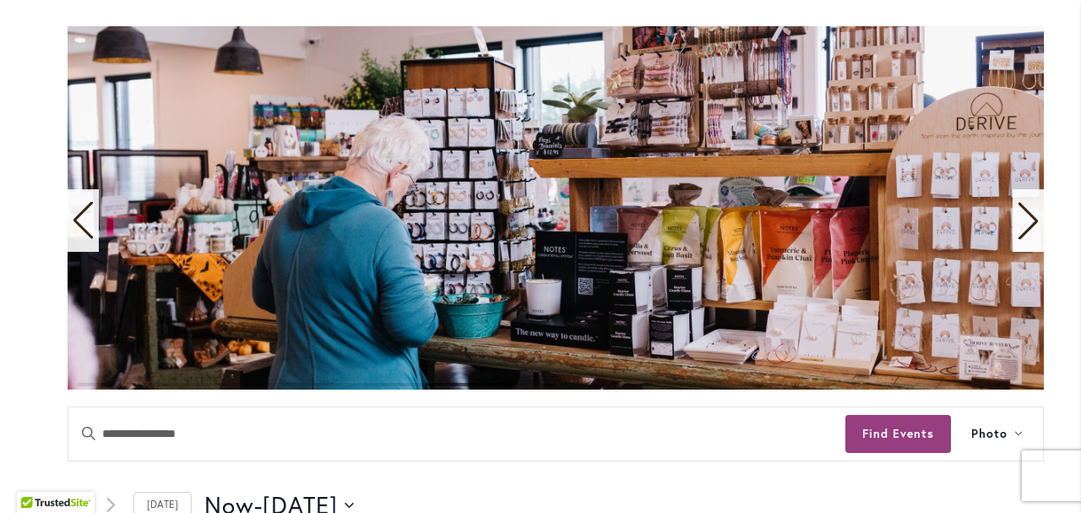
click at [78, 237] on icon "Previous slide" at bounding box center [83, 220] width 23 height 37
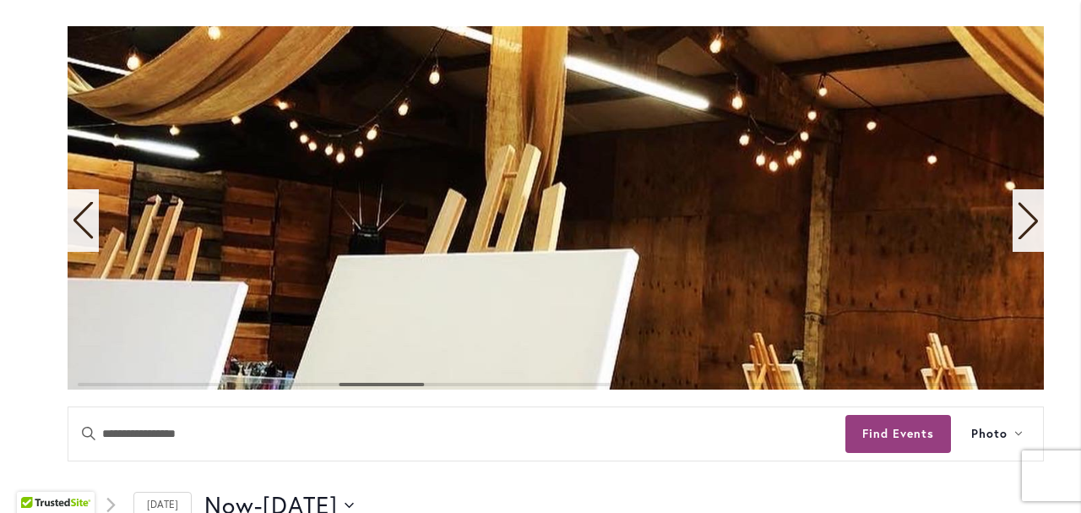
click at [78, 237] on icon "Previous slide" at bounding box center [83, 220] width 23 height 37
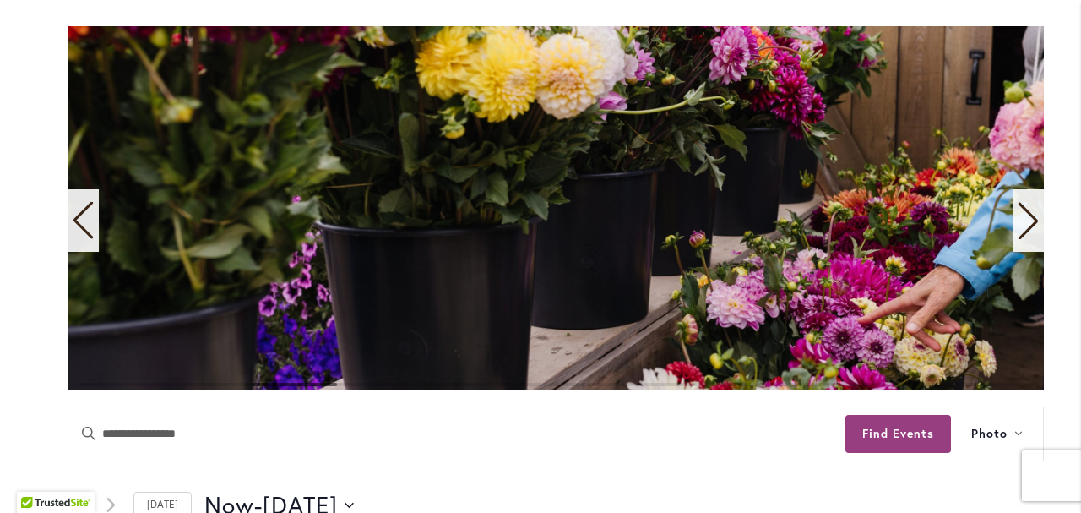
click at [78, 237] on icon "Previous slide" at bounding box center [83, 220] width 23 height 37
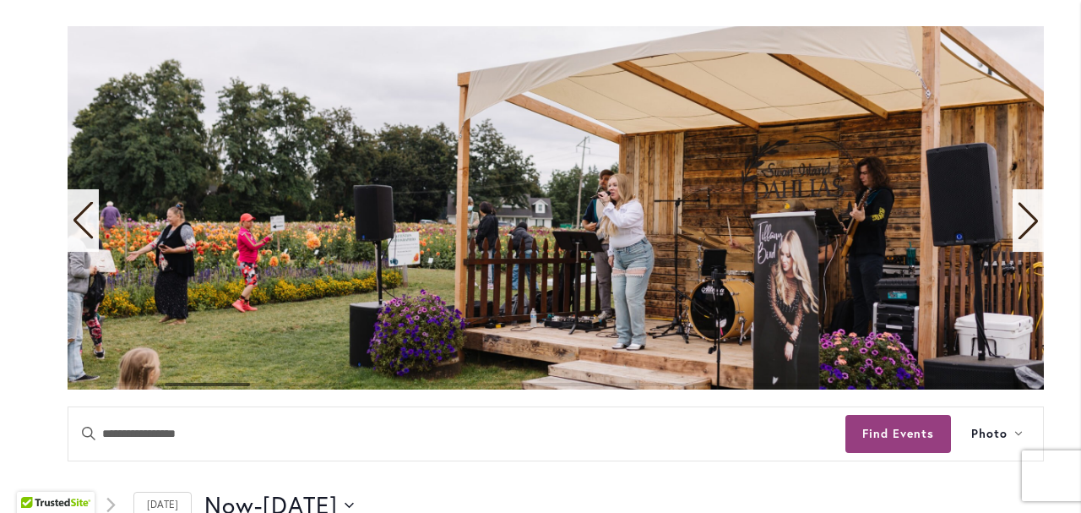
click at [78, 237] on icon "Previous slide" at bounding box center [83, 220] width 23 height 37
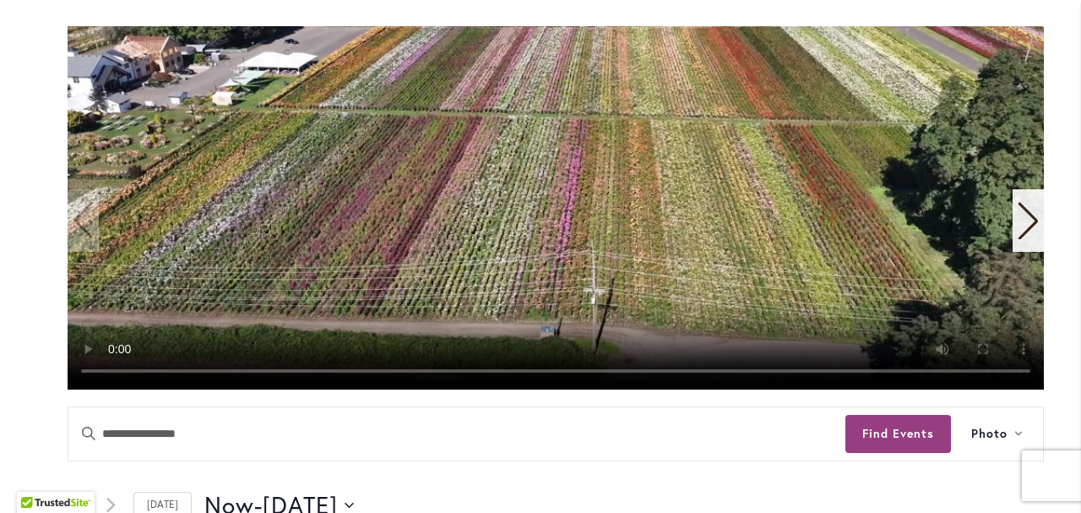
click at [1022, 223] on icon "Next slide" at bounding box center [1028, 220] width 23 height 37
